Goal: Register for event/course

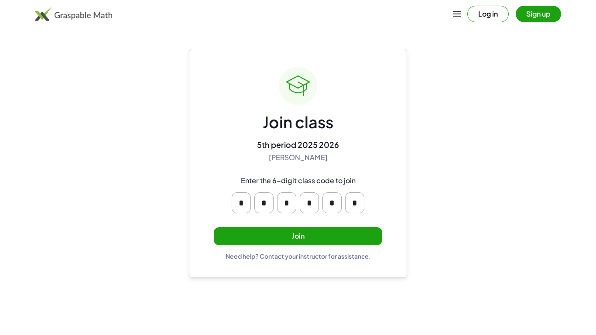
click at [311, 232] on button "Join" at bounding box center [298, 236] width 169 height 18
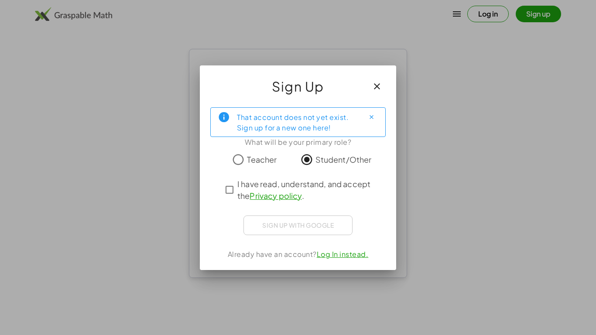
click at [379, 85] on icon "button" at bounding box center [377, 86] width 10 height 10
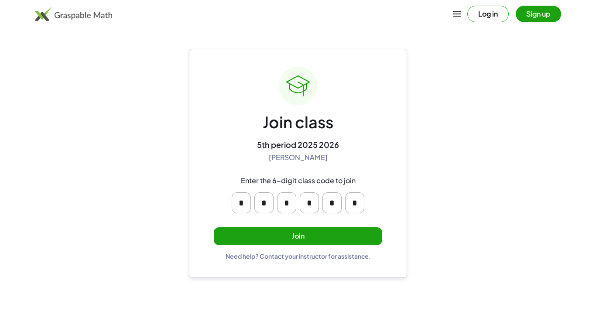
click at [245, 198] on input "*" at bounding box center [241, 203] width 19 height 21
click at [270, 204] on input "*" at bounding box center [264, 203] width 19 height 21
click at [293, 206] on input "*" at bounding box center [286, 203] width 19 height 21
click at [311, 207] on input "*" at bounding box center [309, 203] width 19 height 21
click at [337, 205] on input "*" at bounding box center [332, 203] width 19 height 21
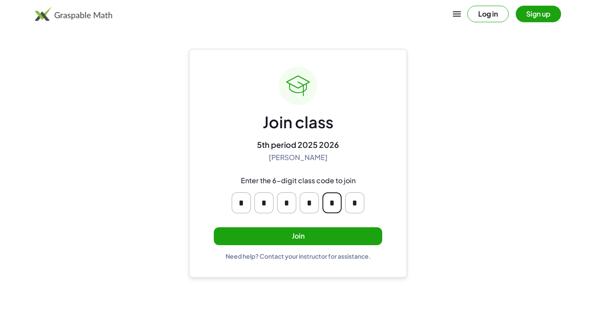
click at [347, 206] on input "*" at bounding box center [354, 203] width 19 height 21
click at [327, 241] on button "Join" at bounding box center [298, 236] width 169 height 18
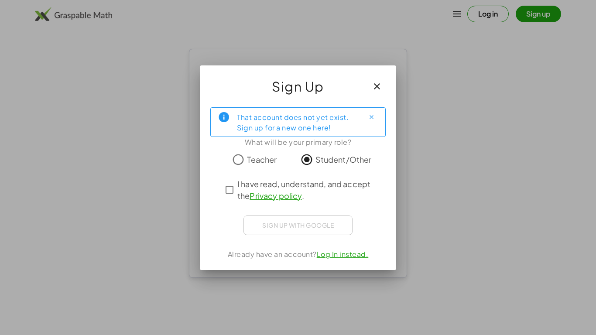
click at [403, 119] on div at bounding box center [298, 167] width 596 height 335
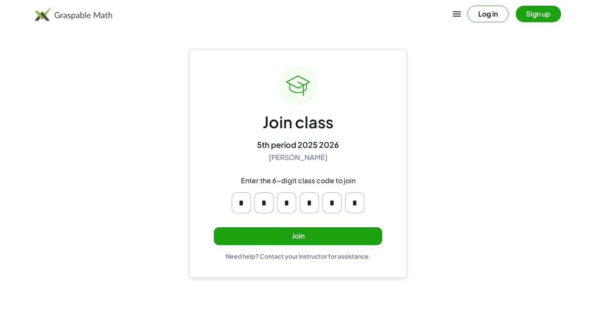
click at [290, 245] on div "Join class 5th period 2025 2026 [PERSON_NAME] Enter the 6-digit class code to j…" at bounding box center [298, 163] width 169 height 193
click at [299, 240] on button "Join" at bounding box center [298, 236] width 169 height 18
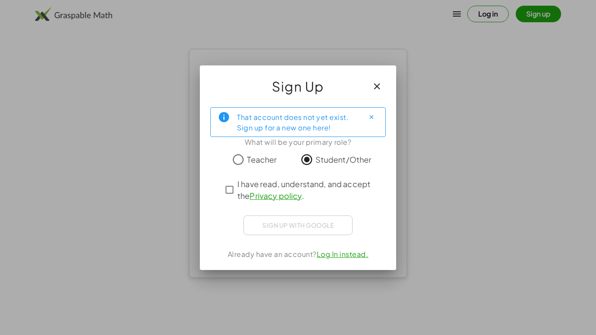
click at [248, 178] on span "I have read, understand, and accept the Privacy policy ." at bounding box center [305, 190] width 137 height 24
